Goal: Transaction & Acquisition: Purchase product/service

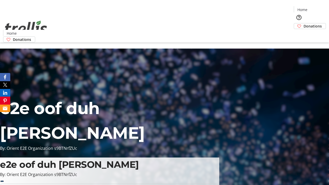
click at [304, 23] on span "Donations" at bounding box center [313, 25] width 18 height 5
